Goal: Task Accomplishment & Management: Use online tool/utility

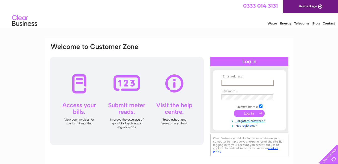
click at [238, 83] on input "text" at bounding box center [248, 83] width 52 height 6
type input "craig.peters@wpeters.co.uk"
click at [250, 112] on input "submit" at bounding box center [249, 112] width 31 height 7
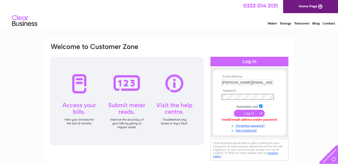
click at [252, 112] on input "submit" at bounding box center [249, 112] width 31 height 7
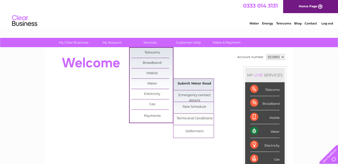
click at [192, 82] on link "Submit Meter Read" at bounding box center [195, 84] width 42 height 10
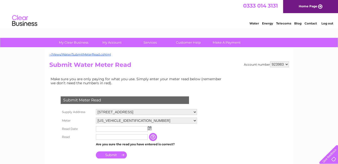
click at [150, 128] on img at bounding box center [150, 128] width 4 height 4
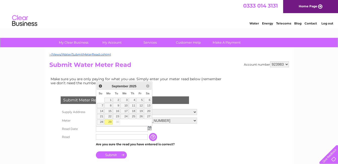
click at [109, 121] on link "29" at bounding box center [108, 121] width 8 height 5
type input "2025/09/29"
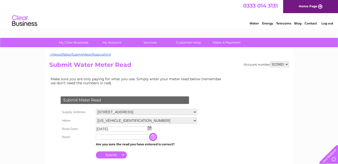
click at [124, 140] on td at bounding box center [122, 137] width 54 height 8
click at [127, 138] on input "text" at bounding box center [122, 137] width 52 height 6
type input "0982"
click at [117, 153] on input "Submit" at bounding box center [111, 154] width 31 height 7
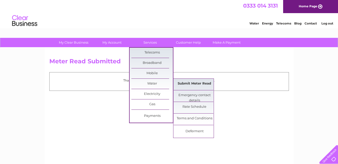
click at [202, 85] on link "Submit Meter Read" at bounding box center [195, 84] width 42 height 10
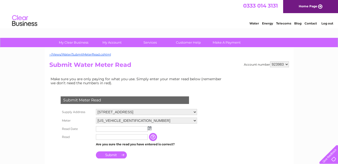
click at [155, 122] on select "06ELSTER09A022039 08ELSTER-X09A022063" at bounding box center [146, 120] width 101 height 6
select select "337809"
click at [96, 117] on select "06ELSTER09A022039 08ELSTER-X09A022063" at bounding box center [146, 120] width 101 height 7
click at [151, 127] on img at bounding box center [150, 128] width 4 height 4
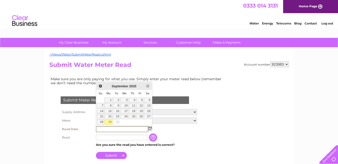
click at [111, 121] on link "29" at bounding box center [108, 121] width 8 height 5
type input "2025/09/29"
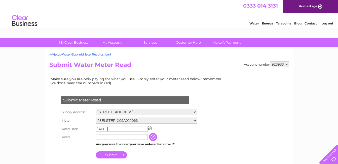
click at [118, 136] on input "text" at bounding box center [122, 137] width 52 height 6
type input "1015"
click at [121, 154] on input "Submit" at bounding box center [111, 155] width 31 height 7
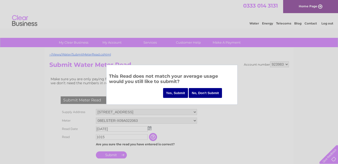
click at [176, 92] on input "Yes, Submit" at bounding box center [175, 93] width 25 height 10
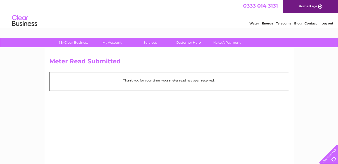
click at [327, 24] on link "Log out" at bounding box center [327, 23] width 12 height 4
